Goal: Task Accomplishment & Management: Manage account settings

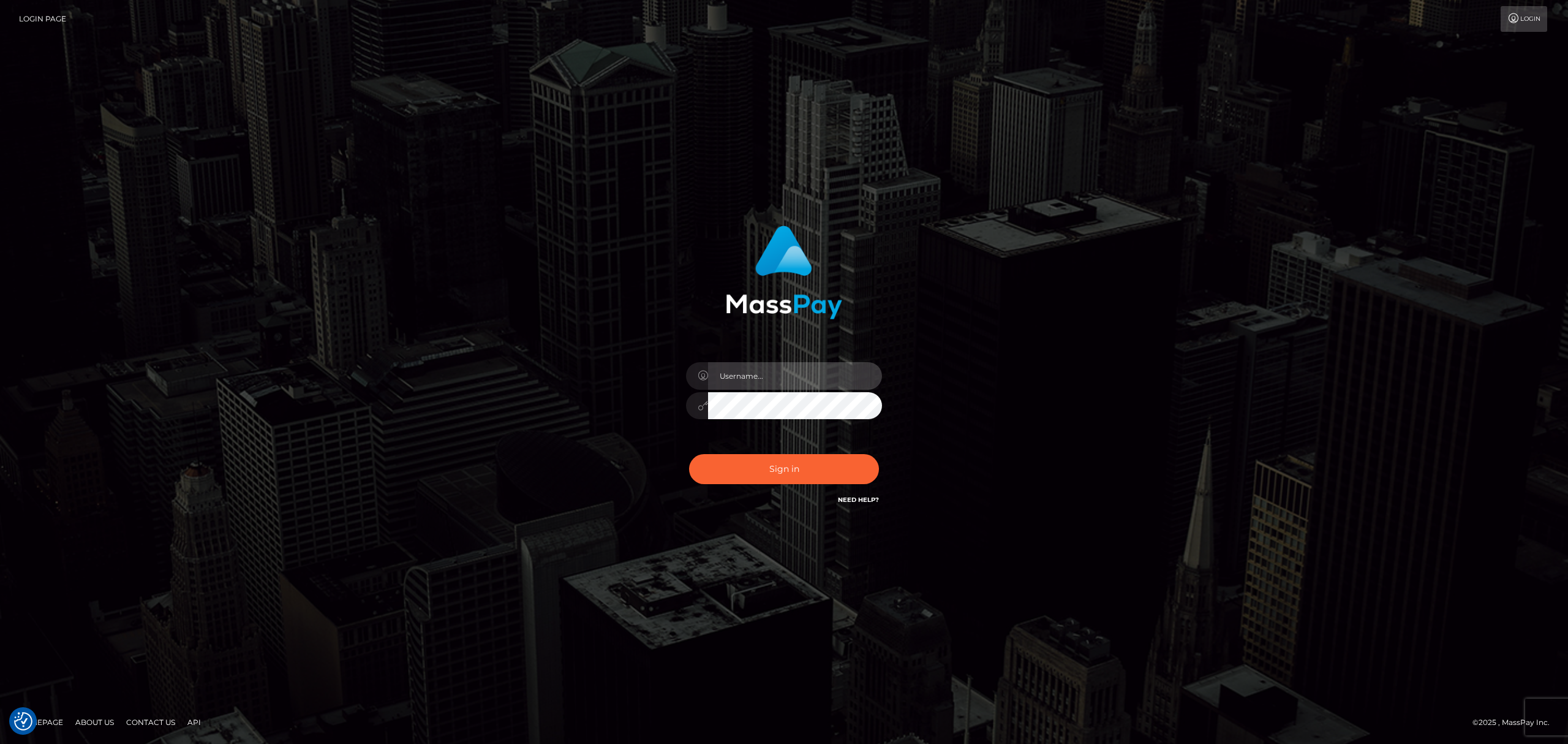
click at [794, 382] on input "text" at bounding box center [794, 376] width 174 height 28
type input "Eric"
click at [794, 464] on button "Sign in" at bounding box center [784, 469] width 190 height 30
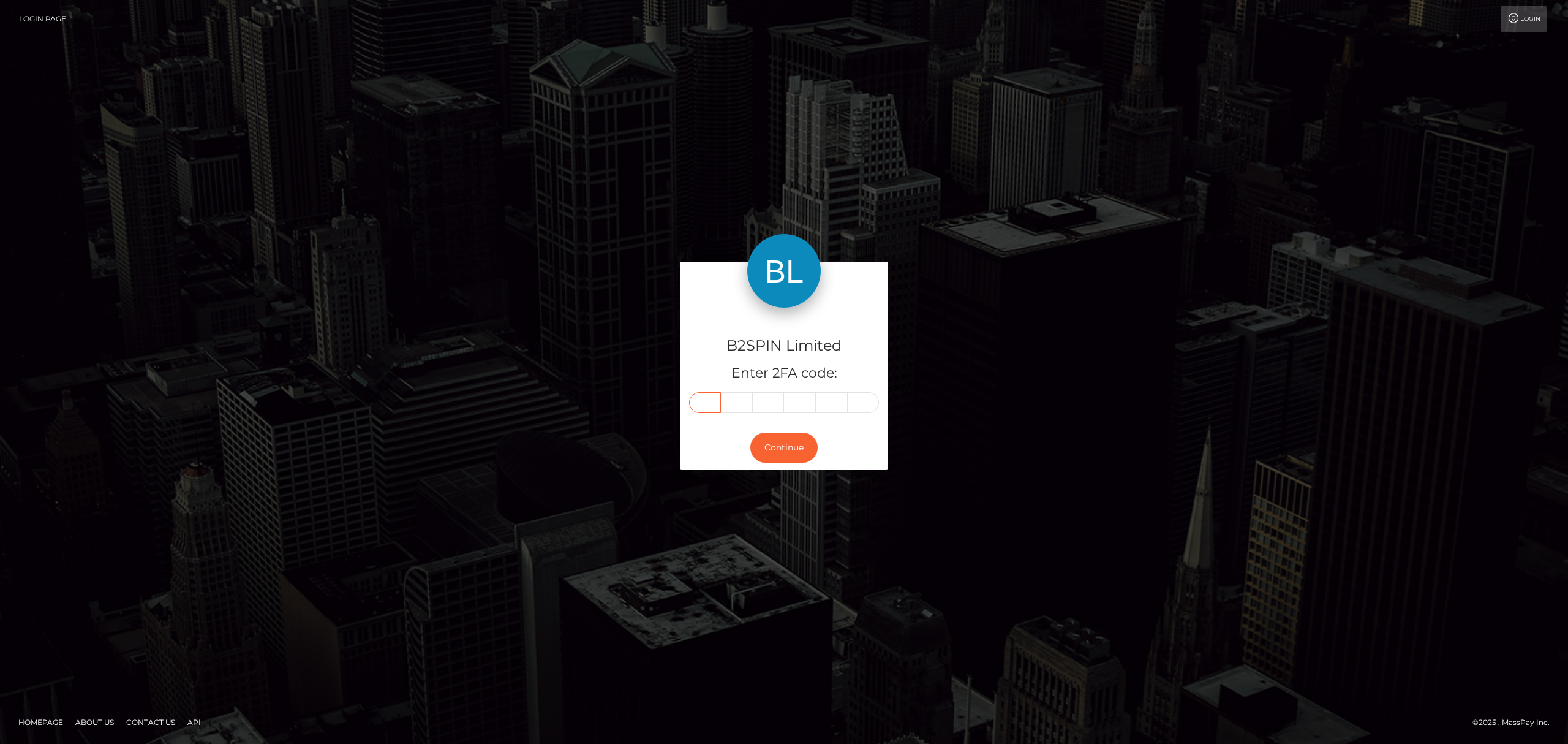
click at [700, 404] on input "text" at bounding box center [705, 403] width 32 height 21
paste input "3"
type input "3"
type input "7"
type input "5"
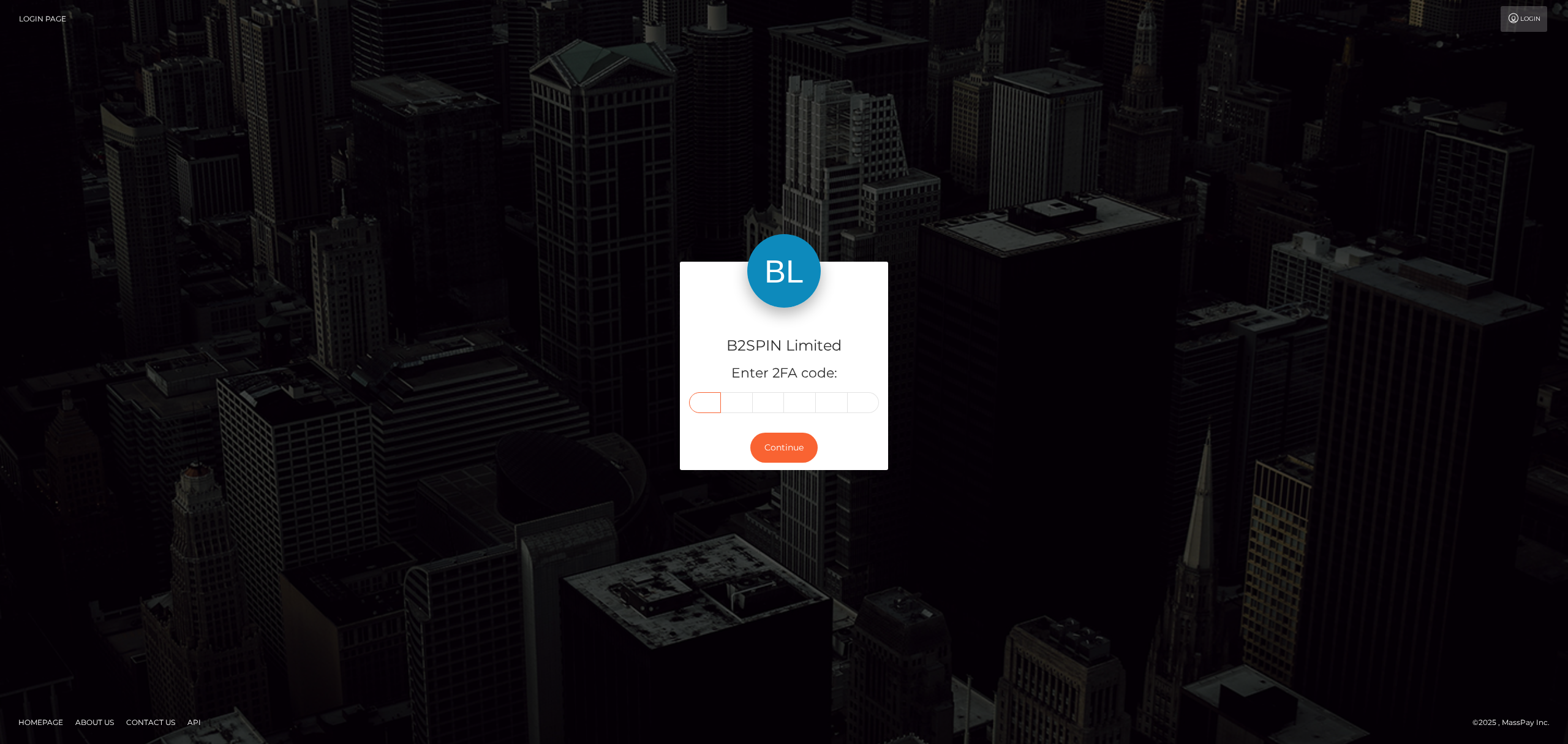
type input "6"
type input "9"
click at [770, 450] on button "Continue" at bounding box center [784, 448] width 67 height 30
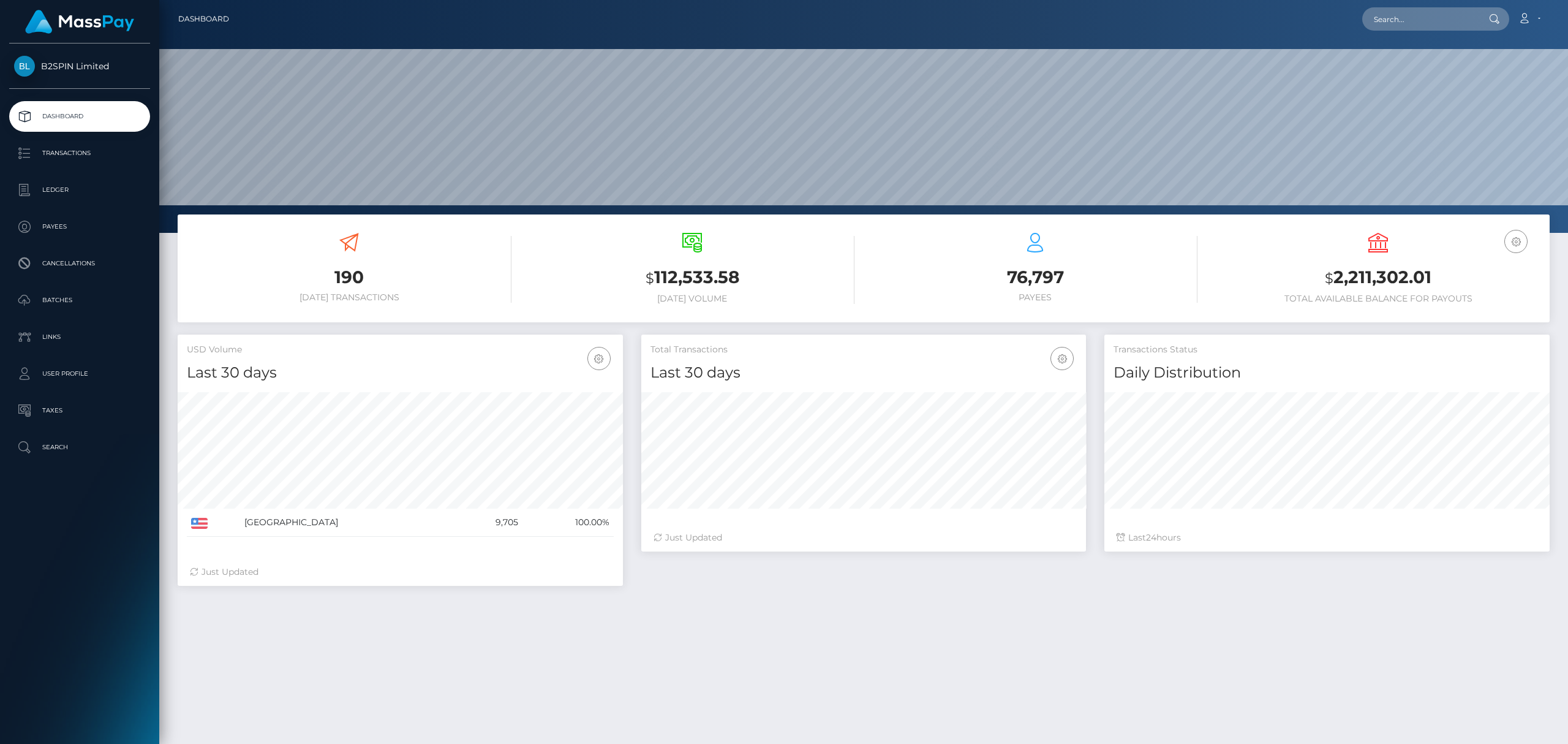
scroll to position [217, 444]
drag, startPoint x: 1431, startPoint y: 275, endPoint x: 1335, endPoint y: 280, distance: 96.1
click at [1335, 280] on h3 "$ 2,211,302.01" at bounding box center [1378, 278] width 325 height 25
copy h3 "2,211,302.01"
